Goal: Information Seeking & Learning: Find specific fact

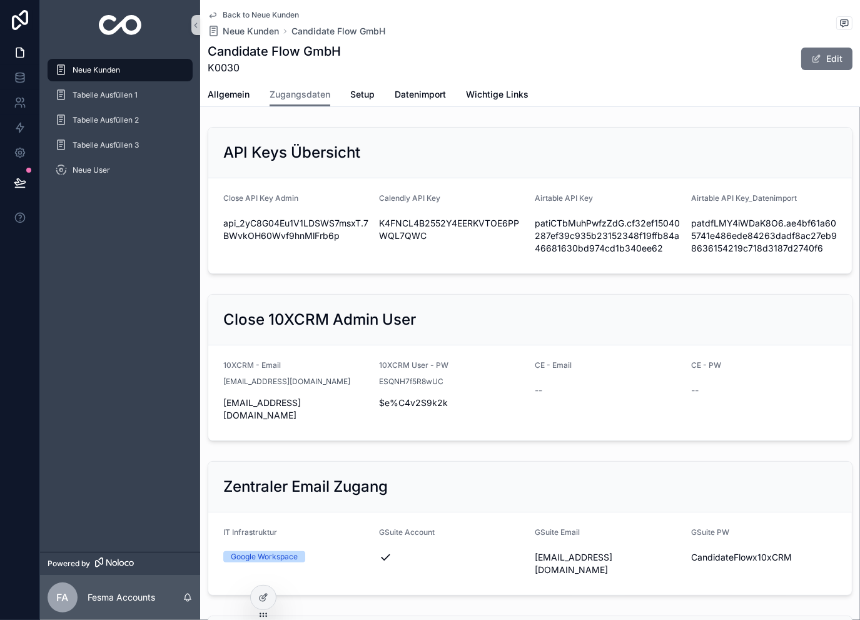
scroll to position [333, 0]
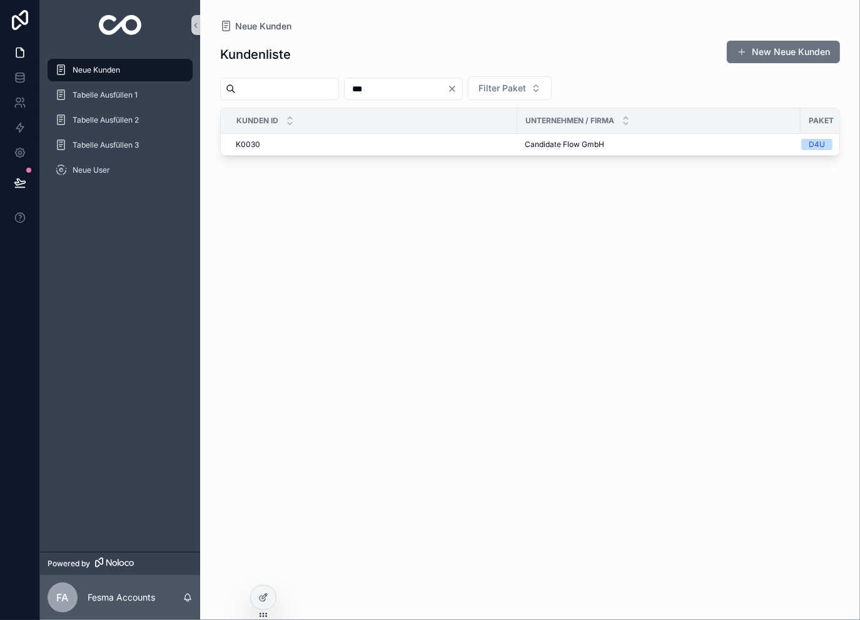
click at [421, 89] on input "***" at bounding box center [395, 89] width 103 height 18
type input "***"
drag, startPoint x: 555, startPoint y: 144, endPoint x: 548, endPoint y: 144, distance: 6.9
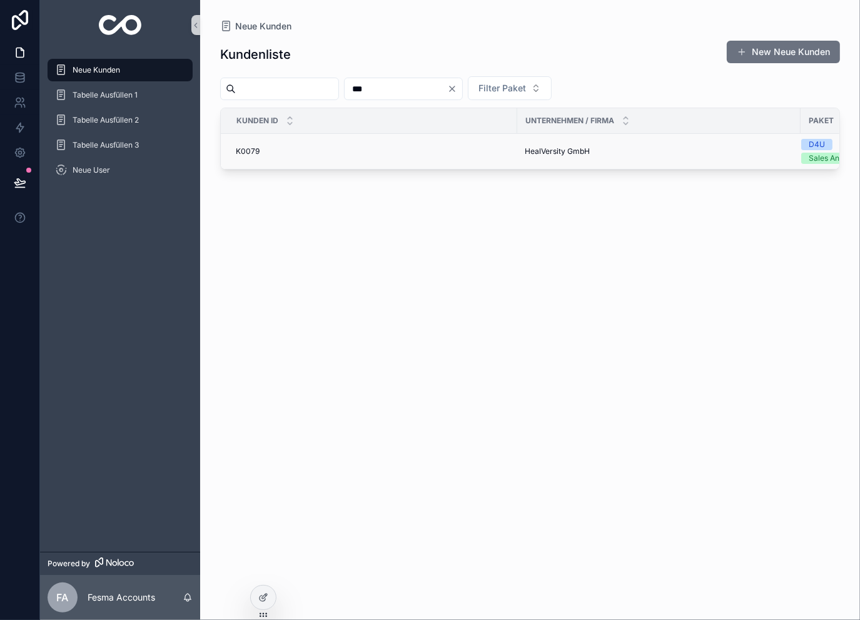
click at [555, 144] on td "HealVersity GmbH HealVersity GmbH" at bounding box center [658, 152] width 283 height 36
click at [548, 146] on span "HealVersity GmbH" at bounding box center [556, 151] width 65 height 10
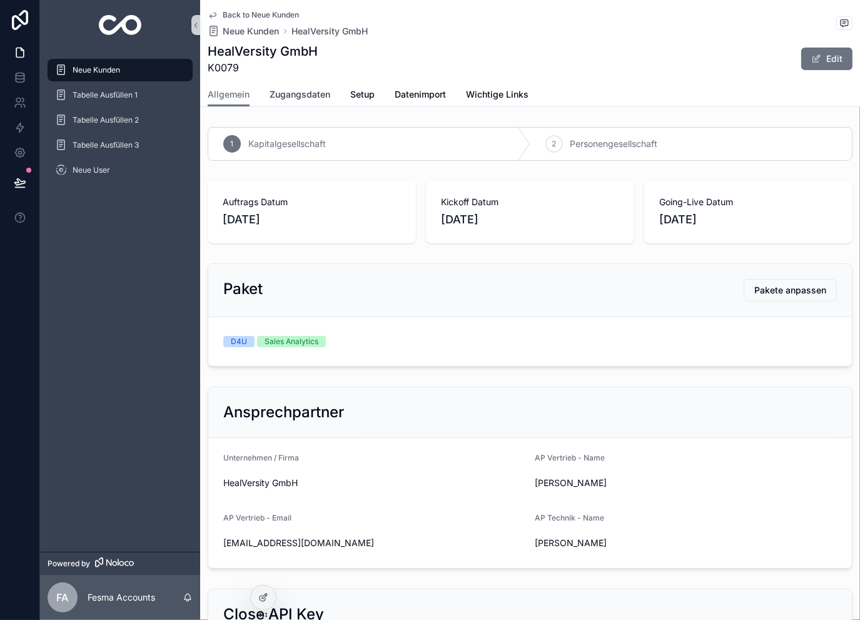
click at [306, 99] on span "Zugangsdaten" at bounding box center [299, 94] width 61 height 13
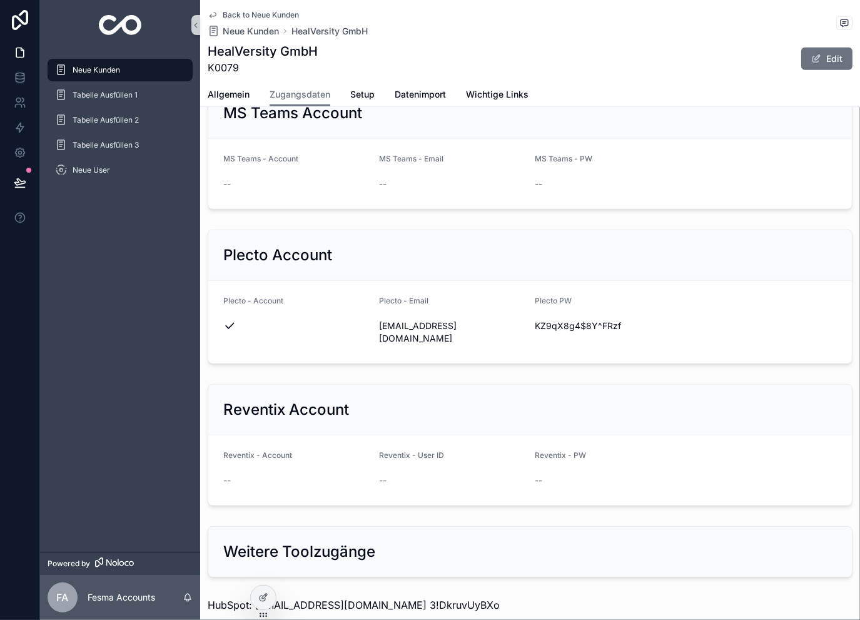
scroll to position [1511, 0]
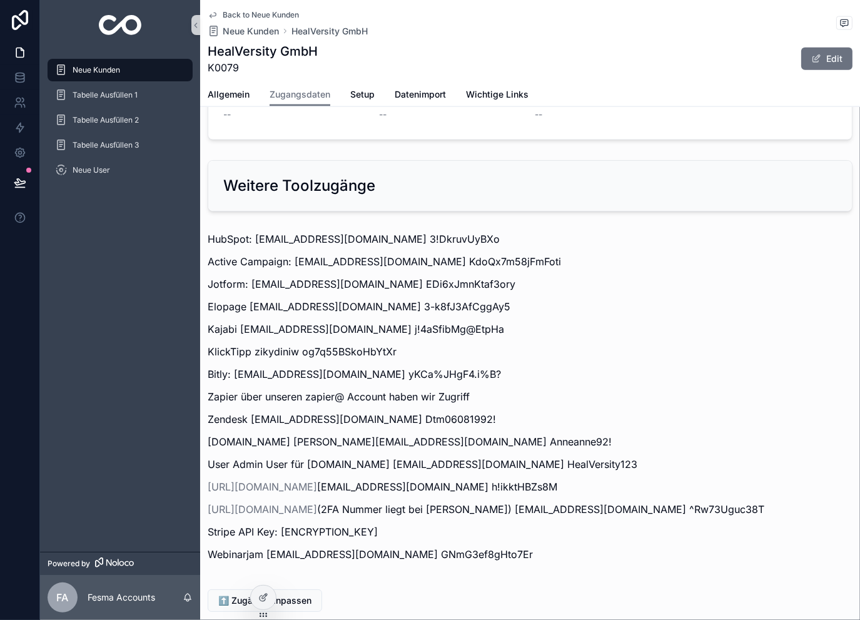
drag, startPoint x: 538, startPoint y: 145, endPoint x: 529, endPoint y: 601, distance: 456.4
click at [284, 434] on p "[DOMAIN_NAME] [PERSON_NAME][EMAIL_ADDRESS][DOMAIN_NAME] Anneanne92!" at bounding box center [530, 441] width 645 height 15
drag, startPoint x: 283, startPoint y: 349, endPoint x: 398, endPoint y: 357, distance: 115.9
click at [398, 357] on div "HubSpot: [EMAIL_ADDRESS][DOMAIN_NAME] 3!DkruvUyBXo Active Campaign: [EMAIL_ADDR…" at bounding box center [530, 396] width 645 height 330
copy p "[EMAIL_ADDRESS][DOMAIN_NAME]"
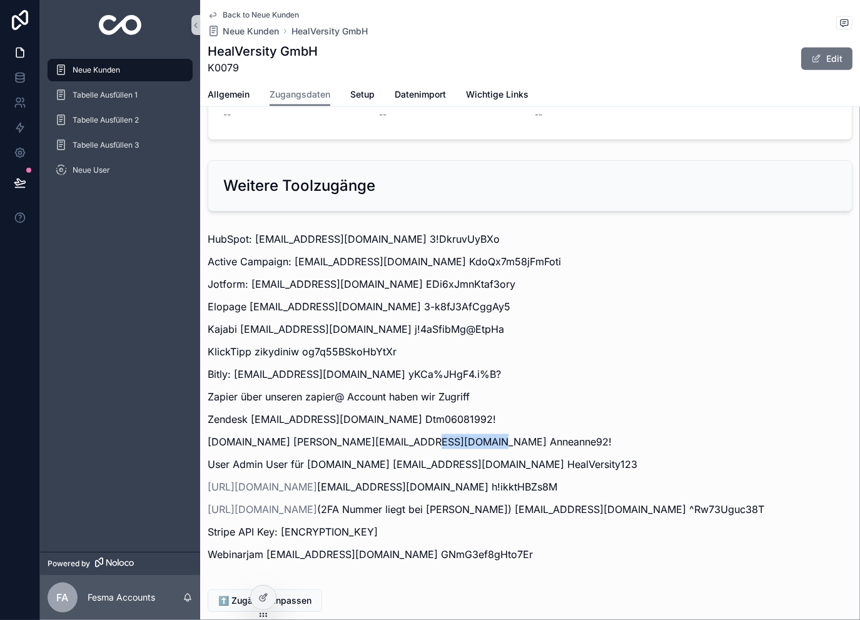
drag, startPoint x: 480, startPoint y: 352, endPoint x: 405, endPoint y: 354, distance: 75.1
click at [405, 434] on p "[DOMAIN_NAME] [PERSON_NAME][EMAIL_ADDRESS][DOMAIN_NAME] Anneanne92!" at bounding box center [530, 441] width 645 height 15
copy p "Anneanne92!"
